Goal: Check status

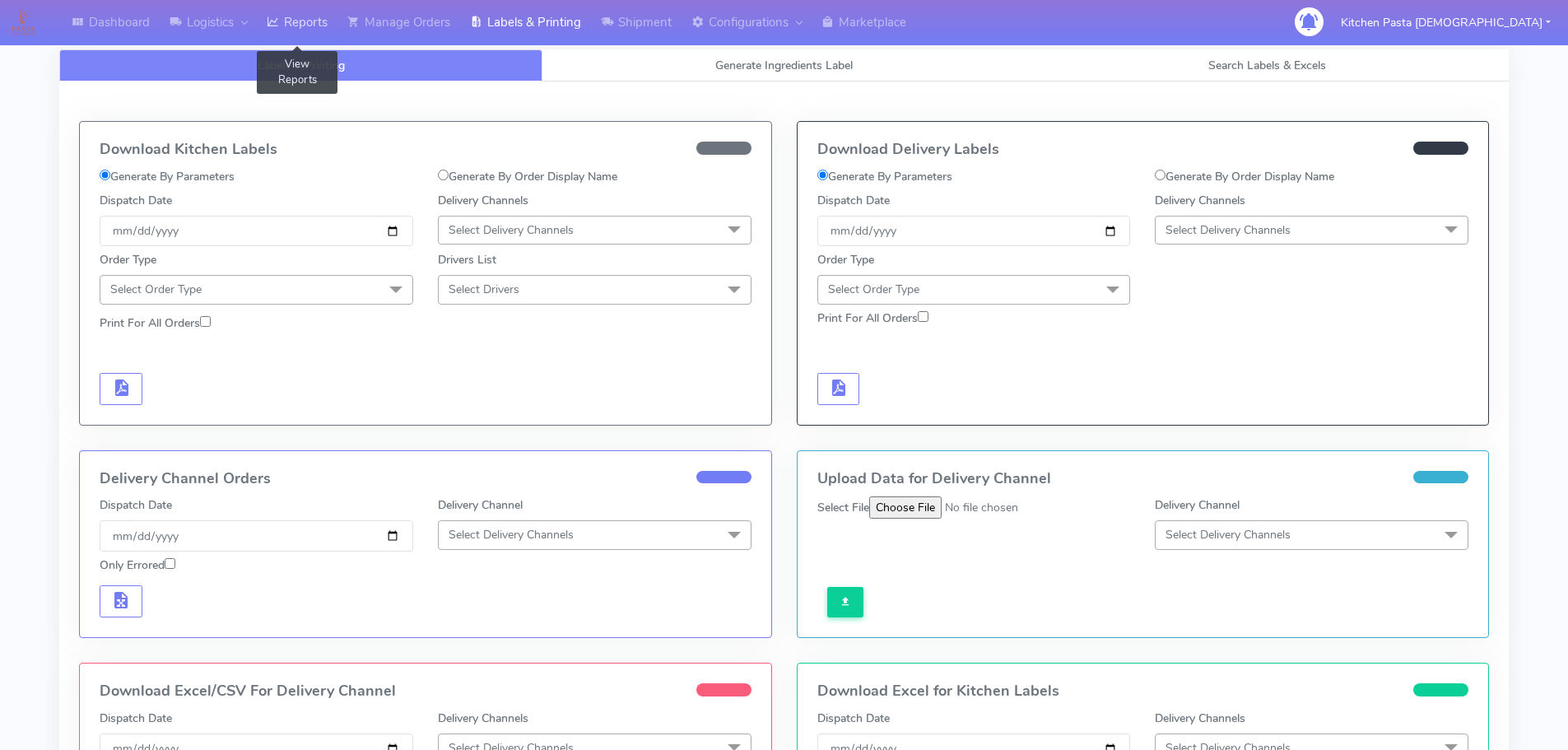
click at [302, 31] on link "Reports" at bounding box center [297, 23] width 80 height 46
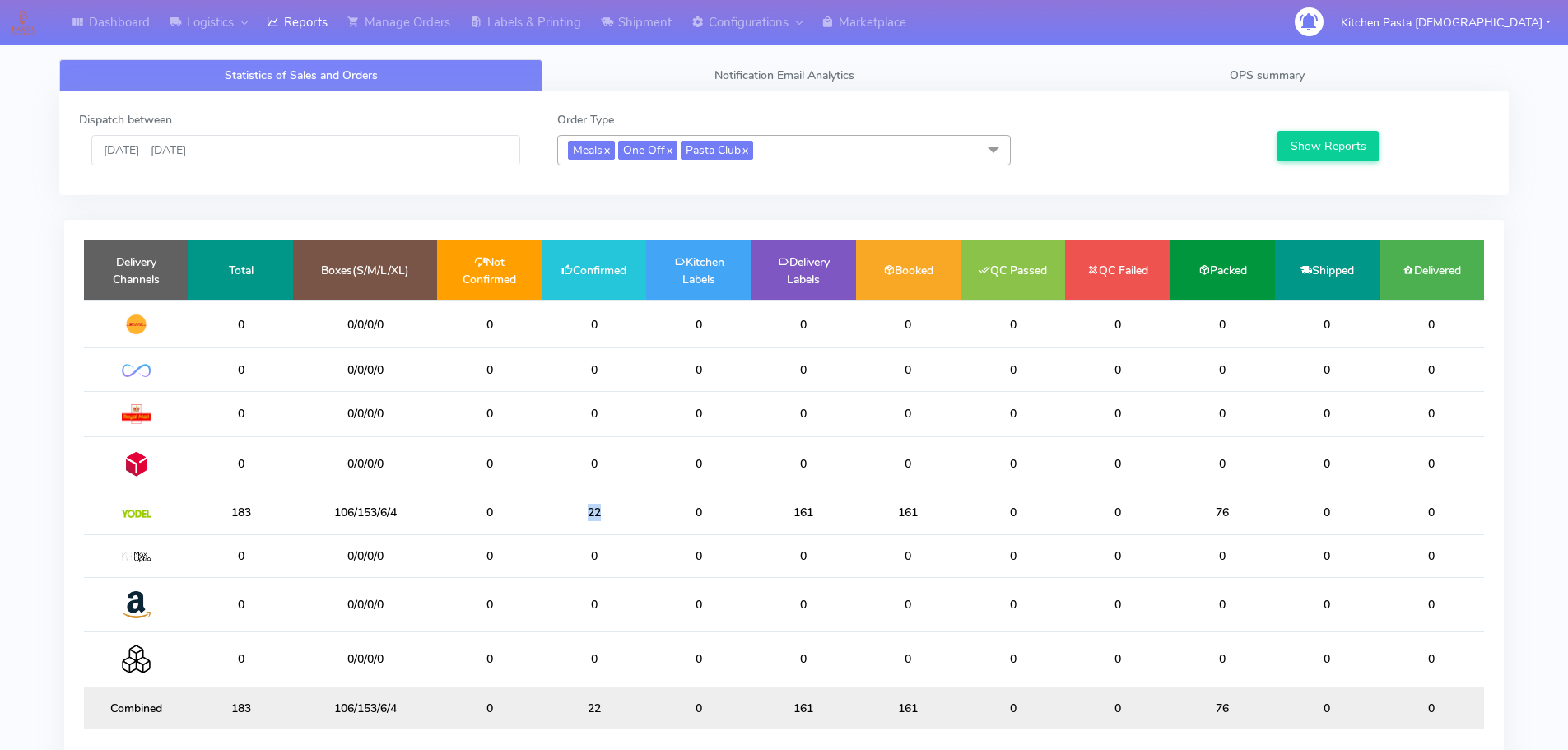
drag, startPoint x: 622, startPoint y: 516, endPoint x: 544, endPoint y: 513, distance: 78.1
click at [544, 513] on td "22" at bounding box center [594, 512] width 105 height 43
click at [303, 156] on input "[DATE] - [DATE]" at bounding box center [305, 151] width 429 height 30
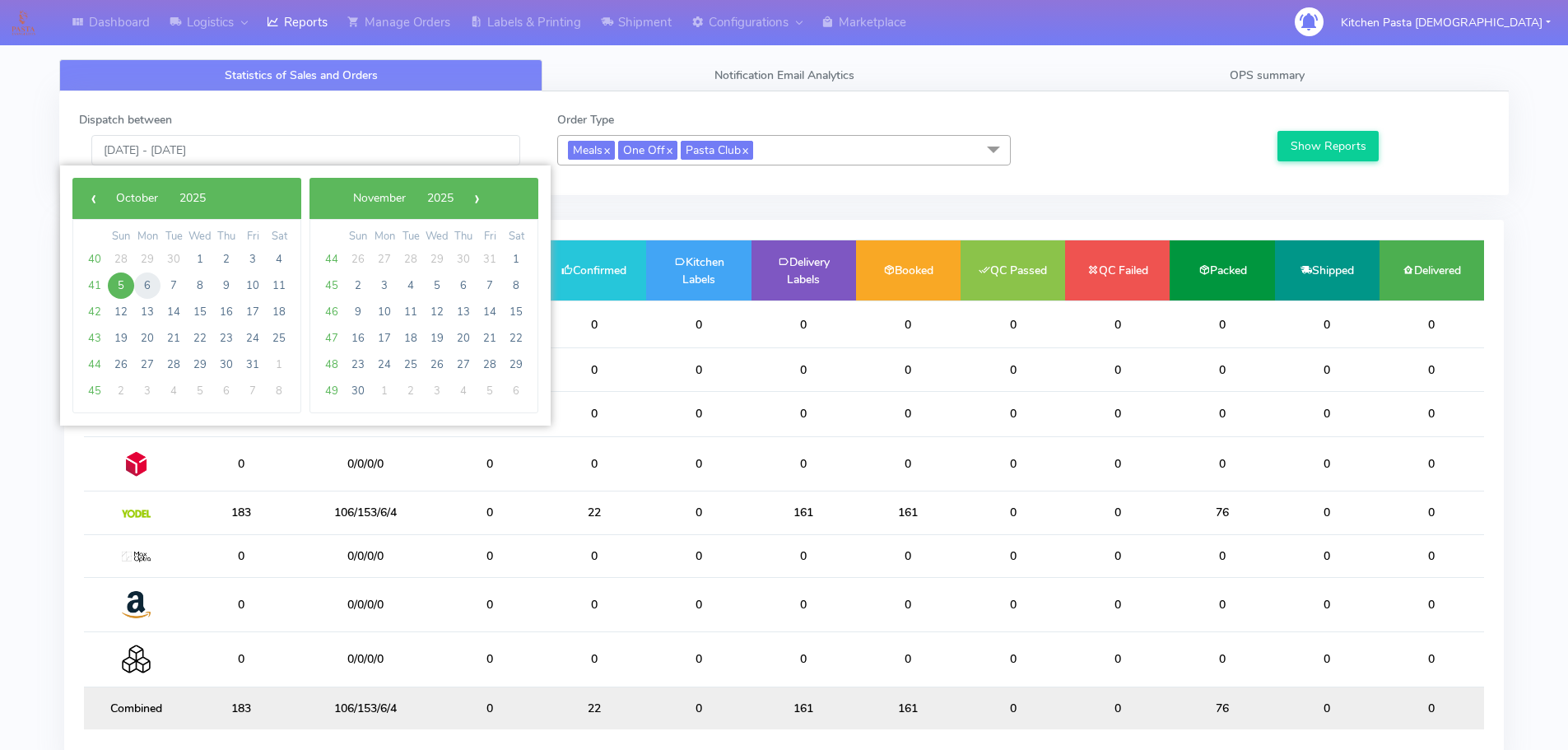
click at [148, 282] on span "6" at bounding box center [147, 285] width 26 height 26
type input "[DATE] - [DATE]"
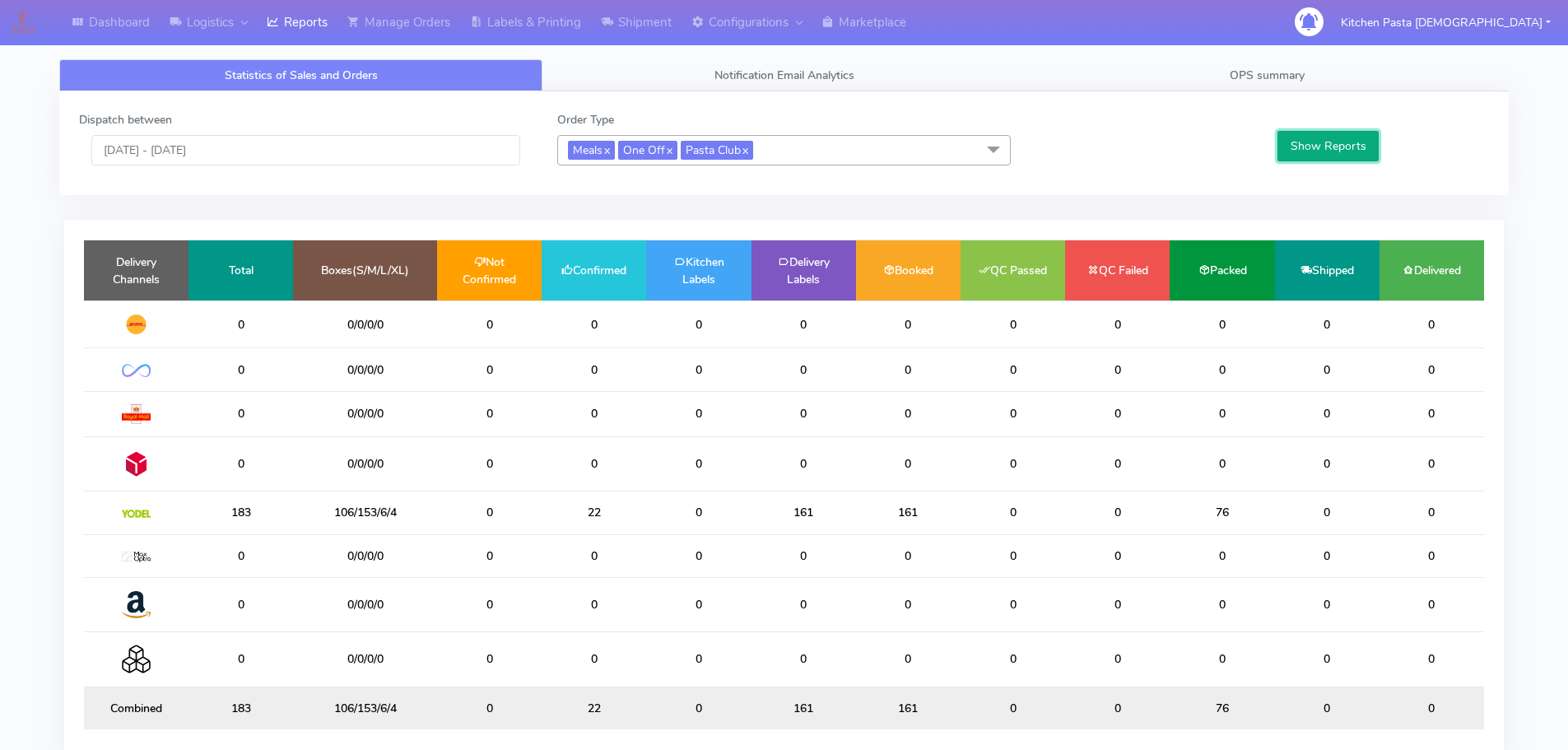
click at [1333, 142] on button "Show Reports" at bounding box center [1328, 146] width 101 height 30
